Goal: Task Accomplishment & Management: Use online tool/utility

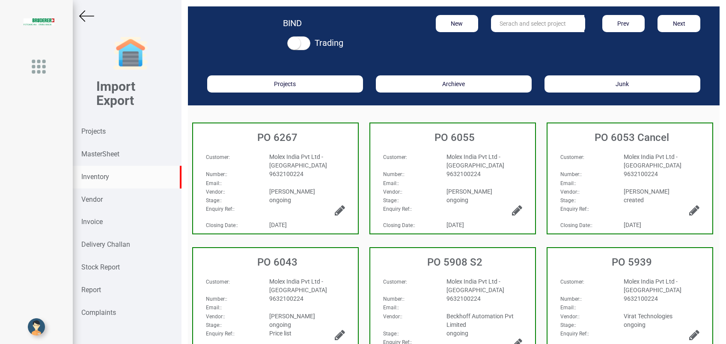
click at [92, 179] on strong "Inventory" at bounding box center [95, 177] width 28 height 8
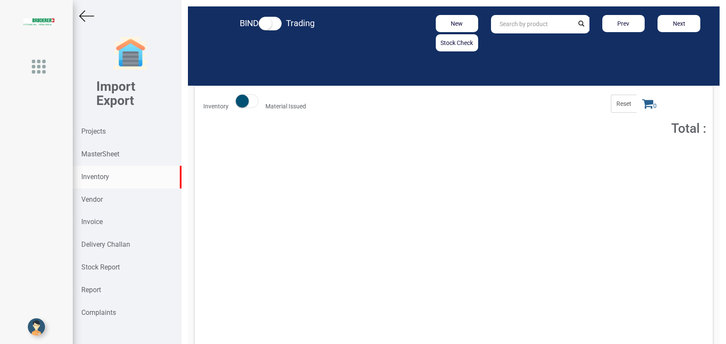
click at [496, 27] on input "text" at bounding box center [532, 24] width 82 height 18
paste input "94.6010.405.2"
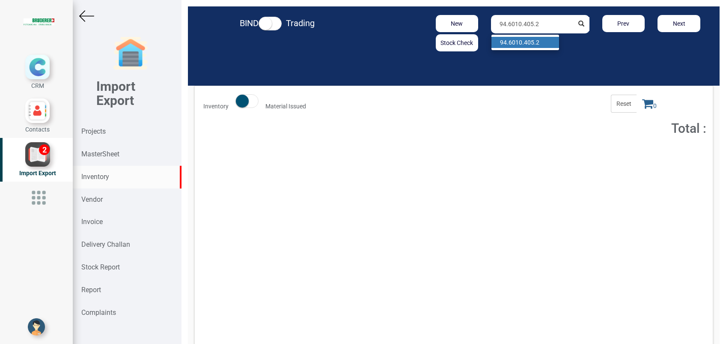
click at [511, 42] on strong "94.6010.405.2" at bounding box center [519, 42] width 39 height 7
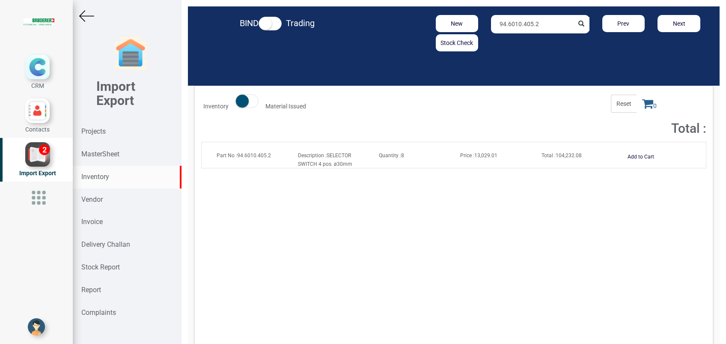
click at [469, 157] on strong "Price :" at bounding box center [467, 155] width 14 height 6
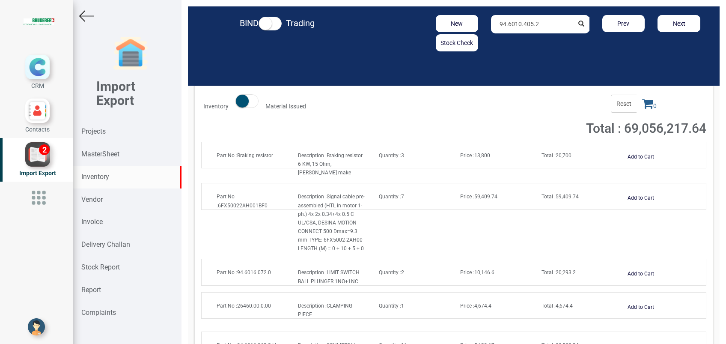
click at [553, 28] on input "94.6010.405.2" at bounding box center [532, 24] width 82 height 18
click at [532, 41] on link "94.6010.405. 2" at bounding box center [525, 42] width 68 height 11
type input "94.6010.405.2"
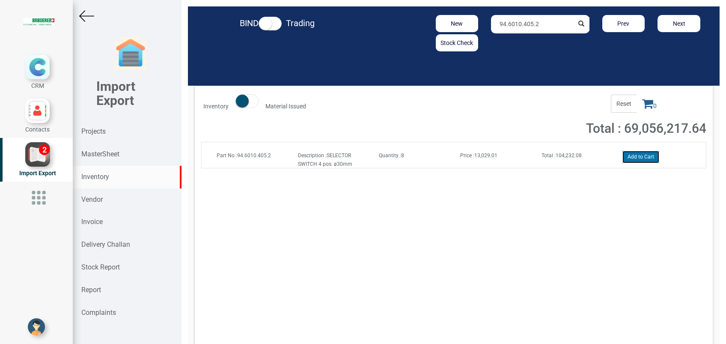
click at [635, 155] on button "Add to Cart" at bounding box center [640, 157] width 37 height 12
click at [641, 110] on span "1" at bounding box center [650, 104] width 26 height 18
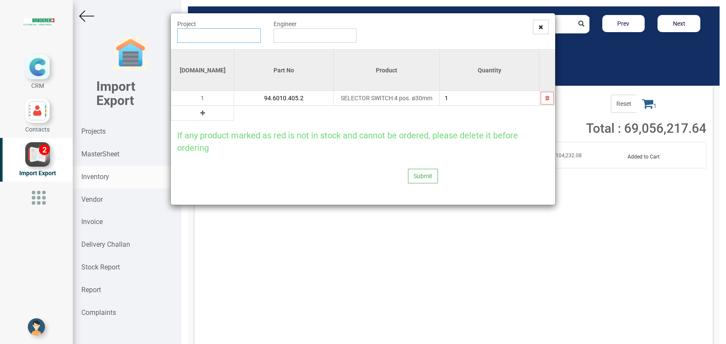
click at [211, 38] on input "text" at bounding box center [218, 35] width 83 height 15
type input "PO 4902 ( 1502 ) - BRUDERER AG"
click at [282, 33] on input "text" at bounding box center [315, 35] width 83 height 15
click at [292, 51] on link "G opinath Anandan" at bounding box center [308, 51] width 68 height 11
type input "Gopinath Anandan"
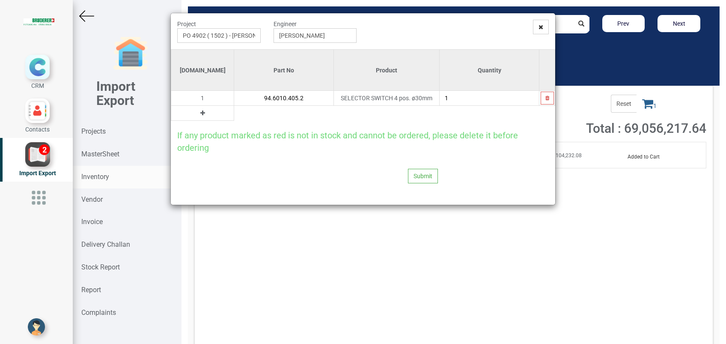
click at [200, 115] on icon at bounding box center [202, 113] width 5 height 6
click at [234, 113] on input "text" at bounding box center [283, 113] width 99 height 15
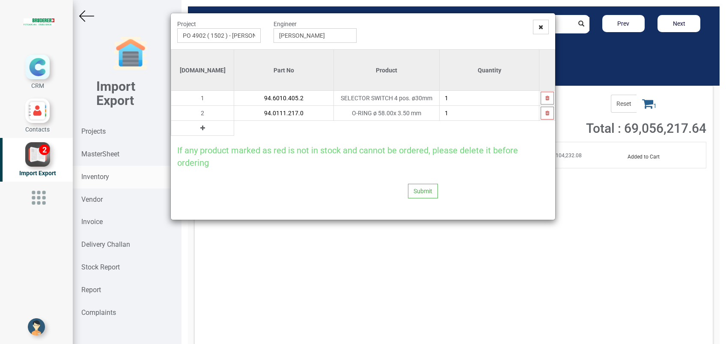
type input "94.0111.217.0"
type input "2"
click at [418, 187] on button "Submit" at bounding box center [423, 191] width 30 height 15
click at [406, 165] on button "Yes" at bounding box center [406, 167] width 27 height 15
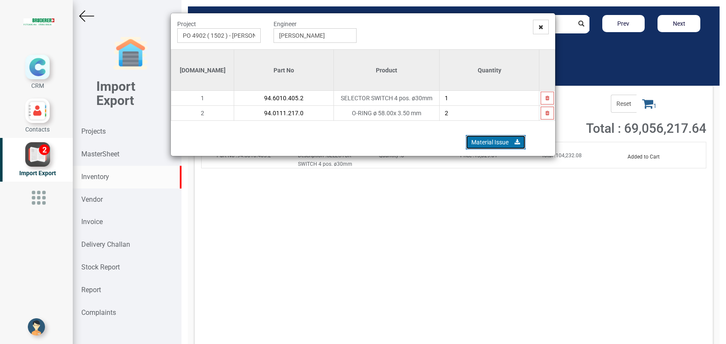
click at [491, 144] on link "Material Issue" at bounding box center [496, 142] width 60 height 15
click at [538, 27] on span at bounding box center [541, 27] width 16 height 15
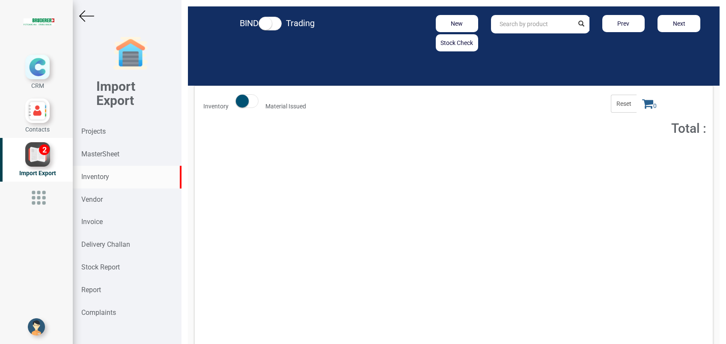
click at [516, 27] on input "text" at bounding box center [532, 24] width 82 height 18
paste input "."
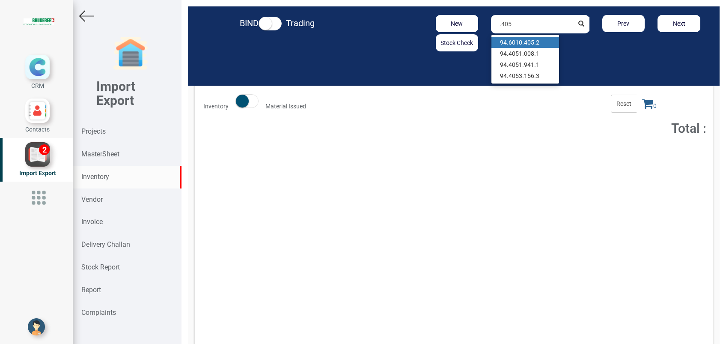
click at [528, 44] on link "94.6010 .405 .2" at bounding box center [525, 42] width 68 height 11
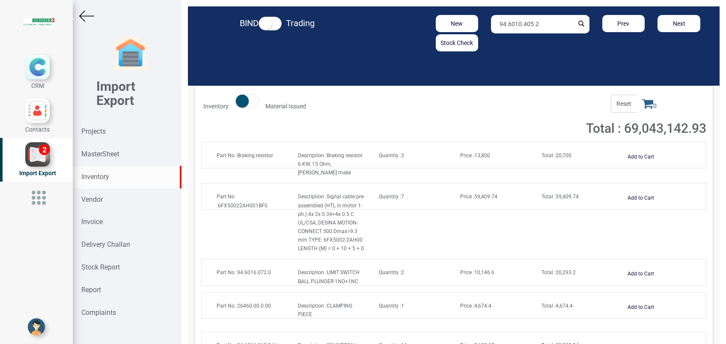
click at [540, 22] on input "94.6010.405.2" at bounding box center [532, 24] width 82 height 18
click at [530, 42] on strong "94.6010.405." at bounding box center [518, 42] width 36 height 7
type input "94.6010.405.2"
